Goal: Find specific page/section: Find specific page/section

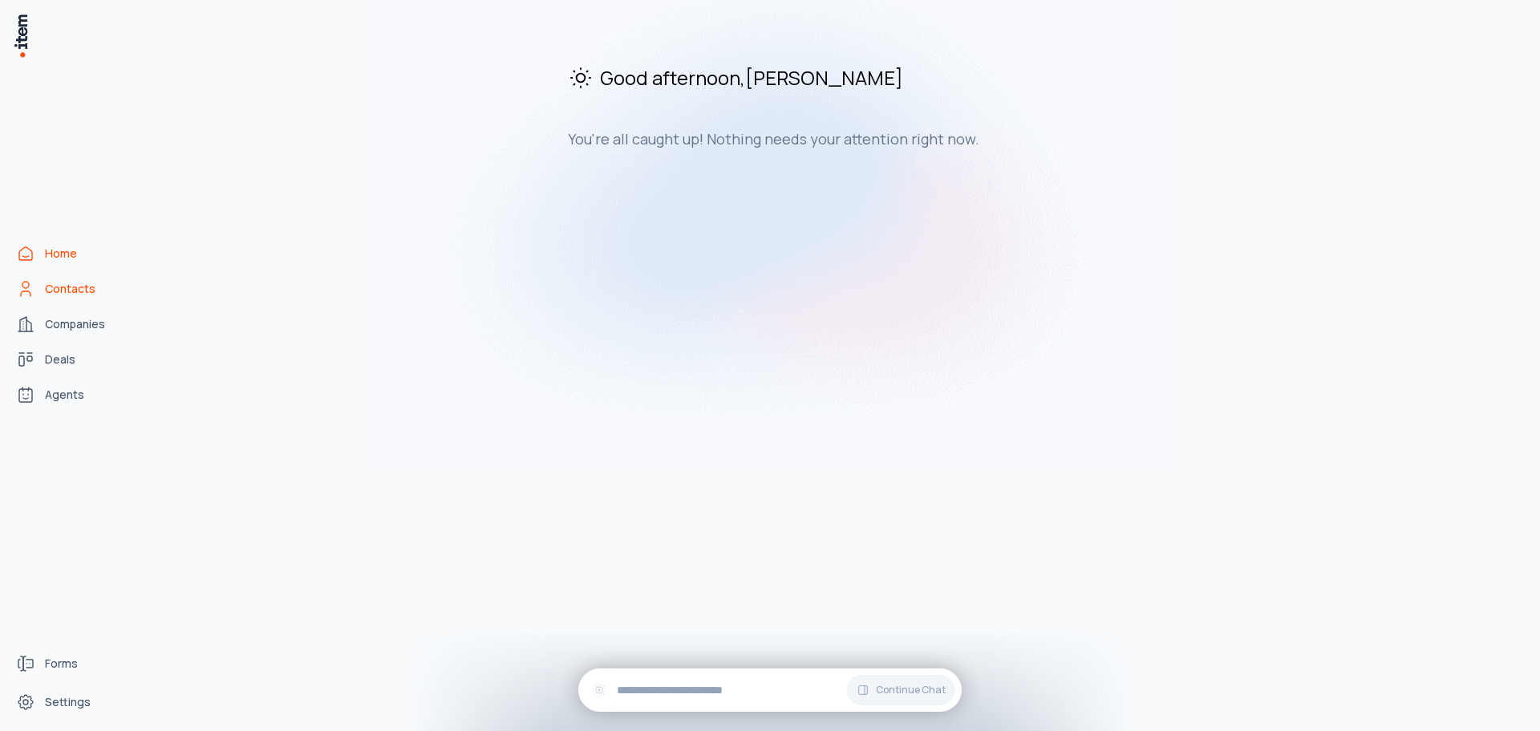
click at [74, 298] on link "Contacts" at bounding box center [71, 289] width 122 height 32
click at [75, 329] on span "Companies" at bounding box center [75, 324] width 60 height 16
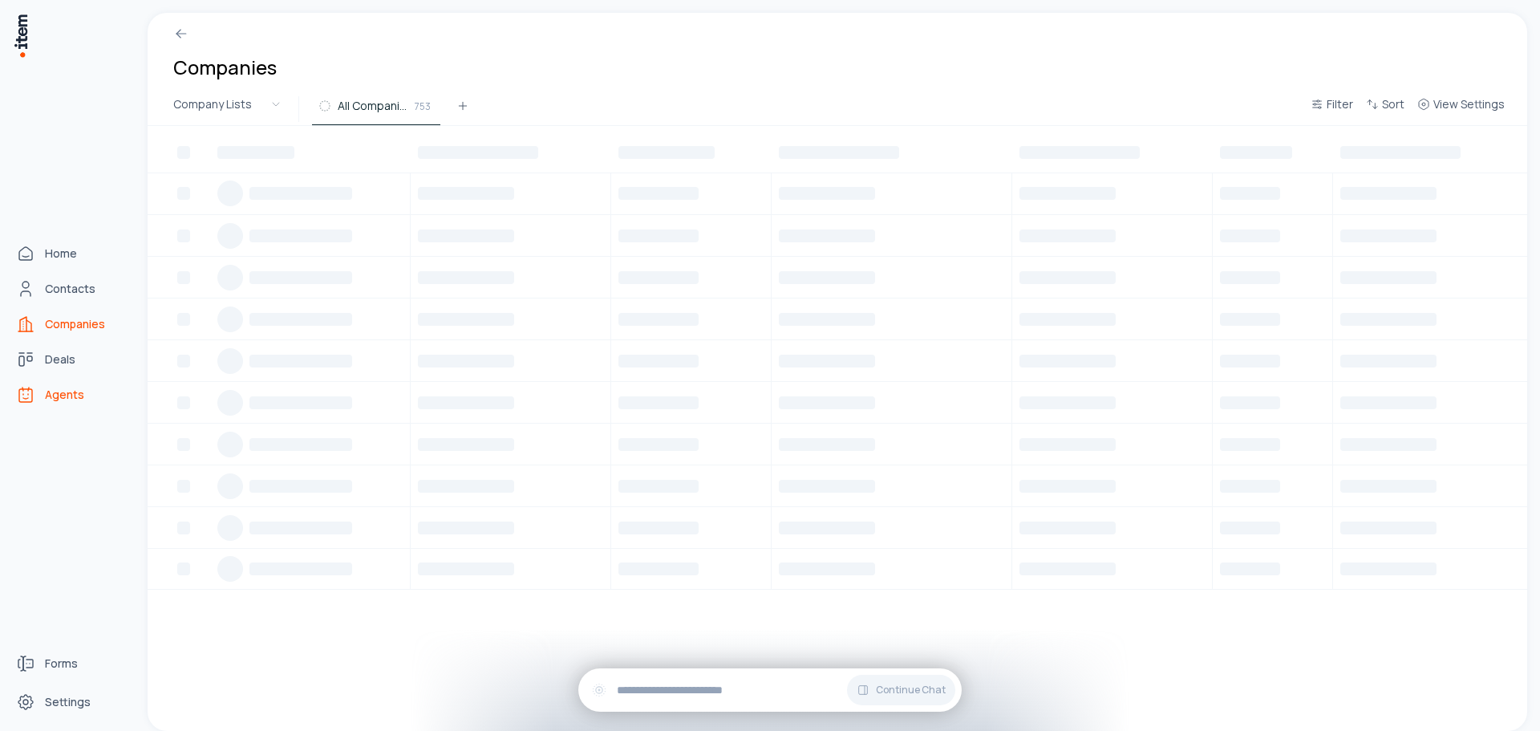
click at [72, 395] on span "Agents" at bounding box center [64, 395] width 39 height 16
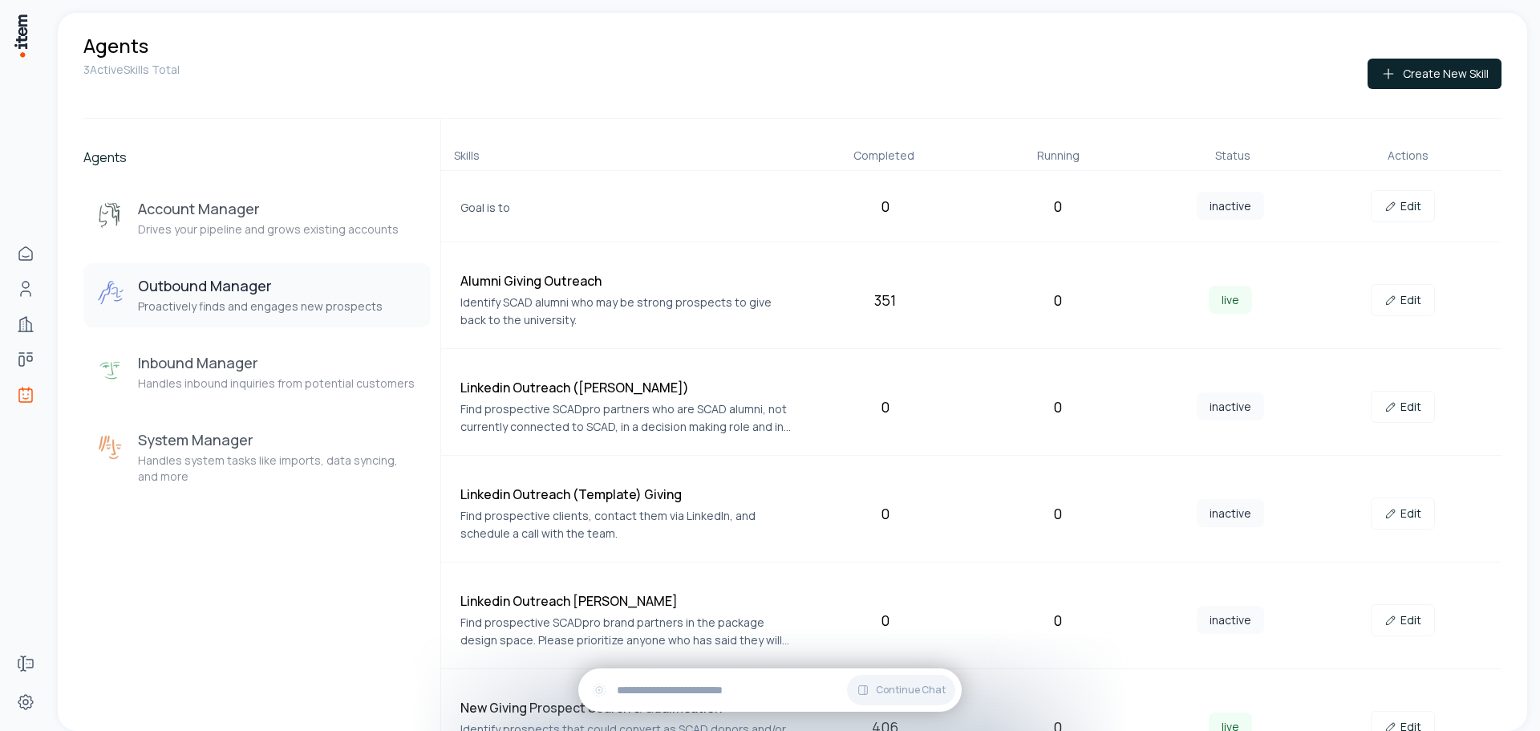
scroll to position [246, 0]
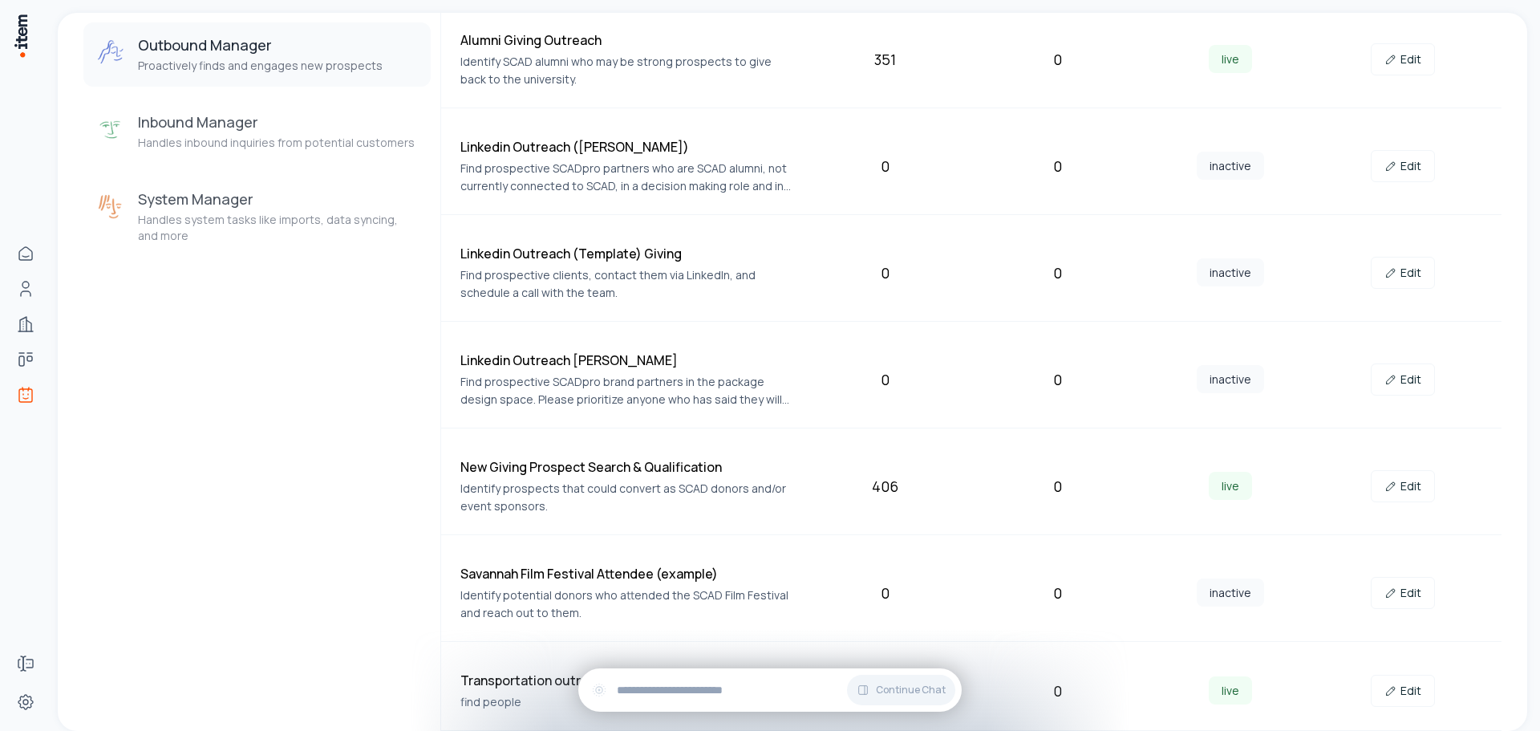
click at [1227, 382] on span "inactive" at bounding box center [1230, 379] width 67 height 28
click at [1378, 388] on link "Edit" at bounding box center [1403, 379] width 64 height 32
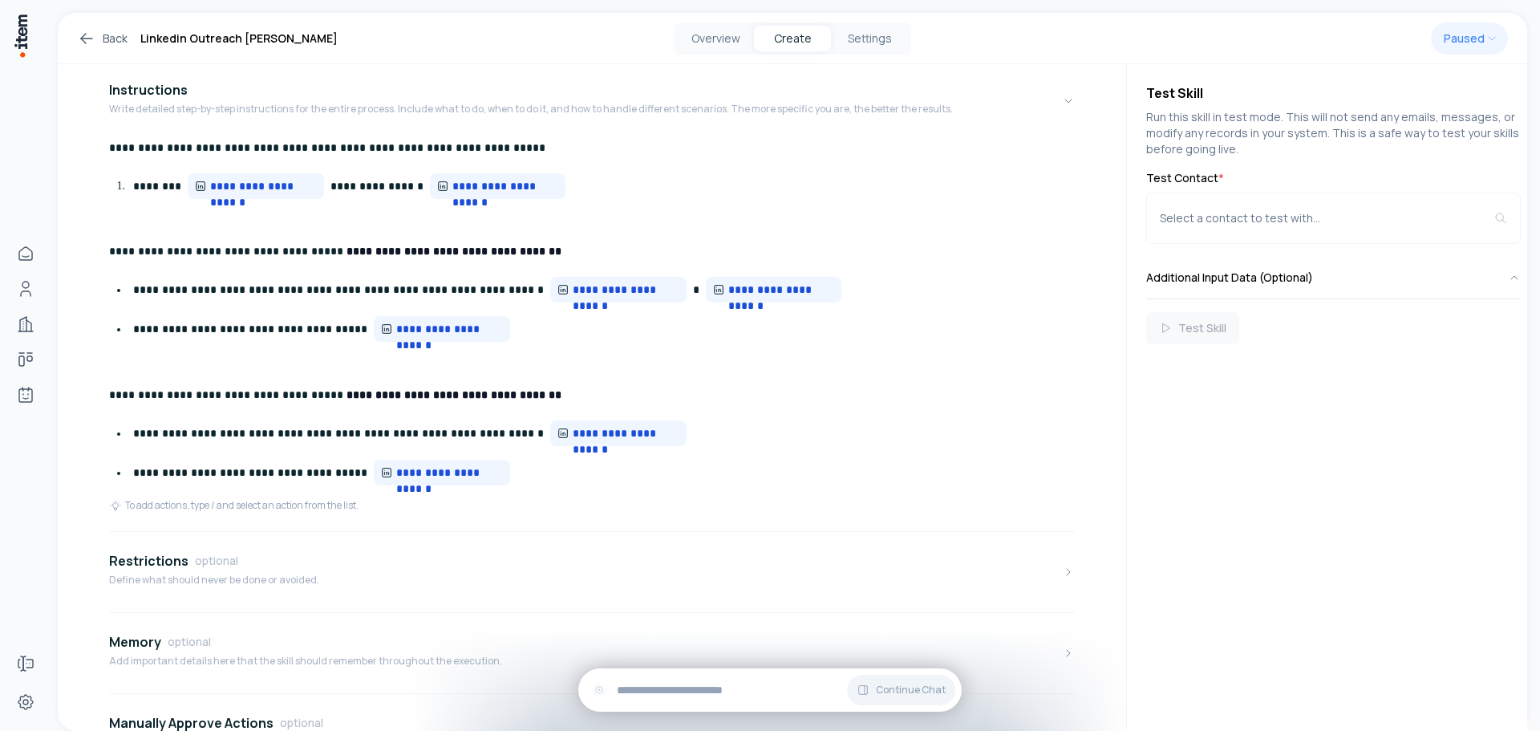
scroll to position [494, 0]
